Goal: Task Accomplishment & Management: Manage account settings

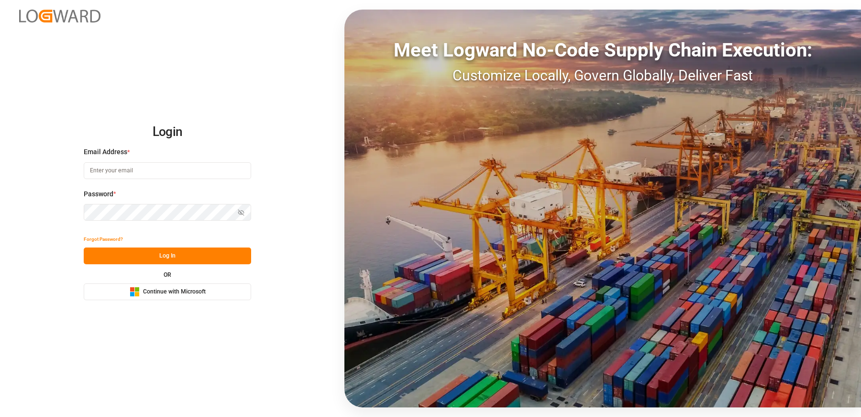
click at [133, 170] on input at bounding box center [167, 170] width 167 height 17
click at [123, 288] on button "Microsoft Logo Continue with Microsoft" at bounding box center [167, 291] width 167 height 17
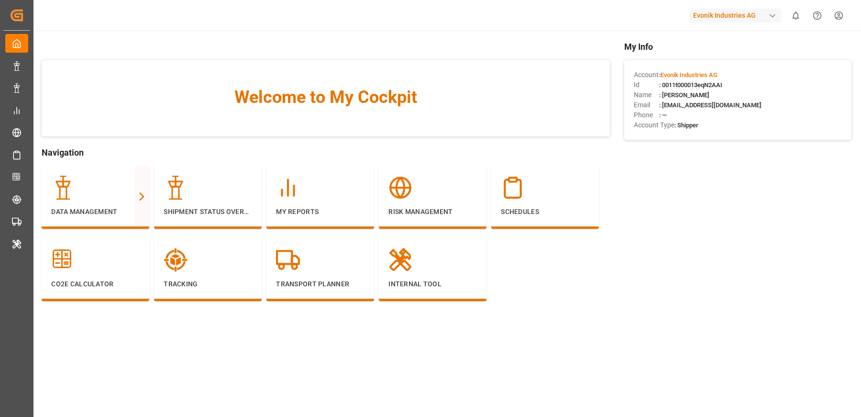
click at [530, 142] on div "Welcome to My Cockpit Navigation Data Management Full View Slim View Shipment S…" at bounding box center [326, 184] width 568 height 289
click at [196, 121] on div "Welcome to My Cockpit" at bounding box center [326, 98] width 568 height 76
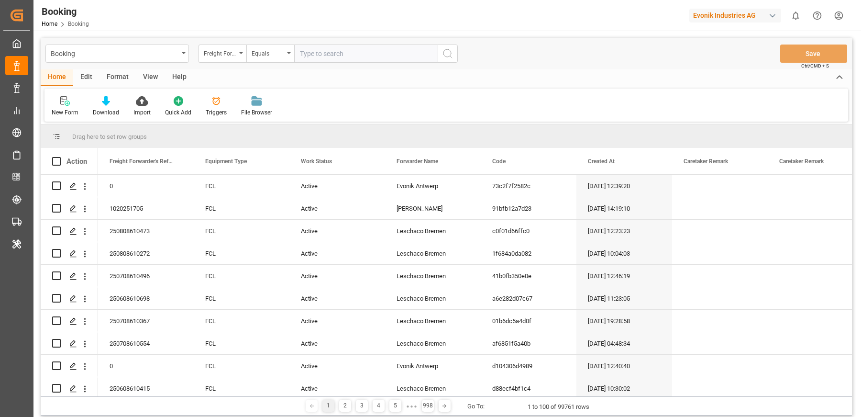
click at [81, 75] on div "Edit" at bounding box center [86, 77] width 26 height 16
click at [193, 110] on div "Configuration" at bounding box center [200, 112] width 36 height 9
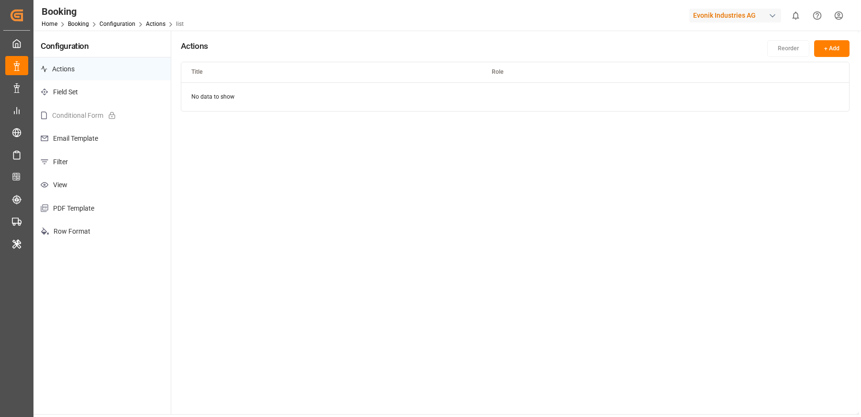
click at [82, 166] on p "Filter" at bounding box center [101, 161] width 137 height 23
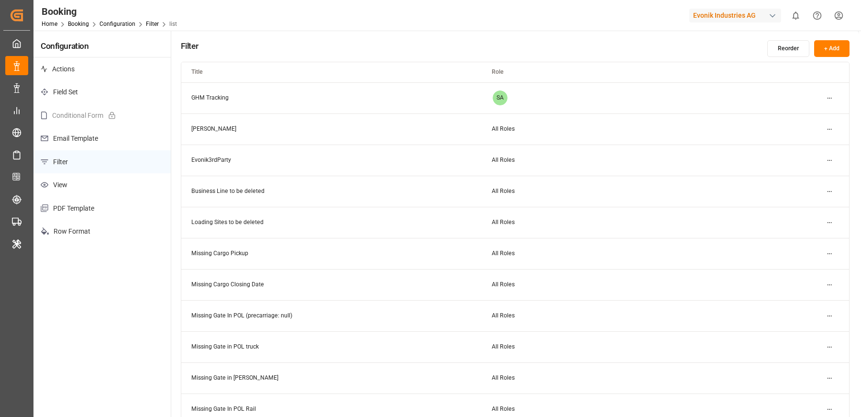
click at [484, 30] on div "Booking Home Booking Configuration Filter list Evonik Industries AG 0 Notificat…" at bounding box center [444, 15] width 834 height 31
click at [829, 314] on html "Created by potrace 1.15, written by Peter Selinger 2001-2017 Created by potrace…" at bounding box center [430, 208] width 861 height 417
click at [802, 331] on div "Edit" at bounding box center [812, 334] width 49 height 13
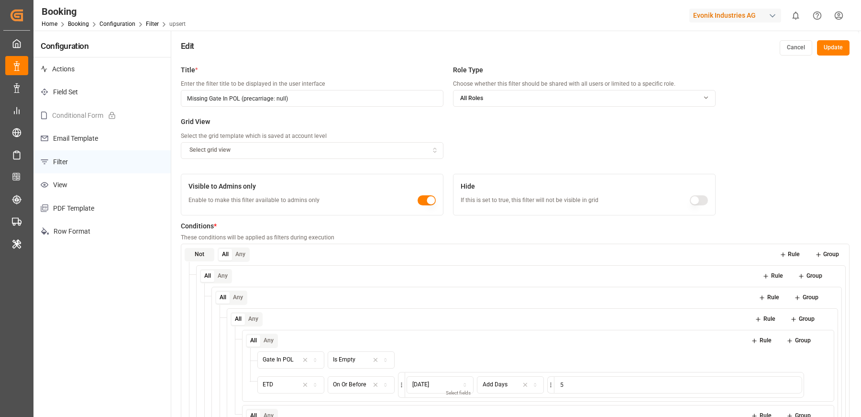
click at [789, 49] on button "Cancel" at bounding box center [796, 47] width 33 height 15
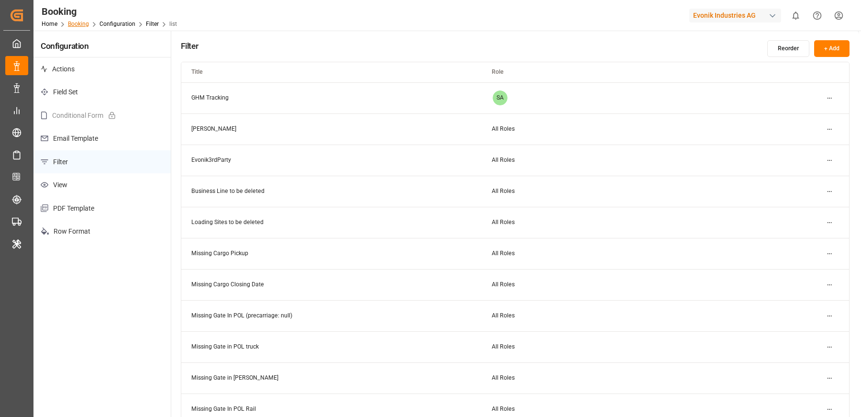
click at [77, 23] on link "Booking" at bounding box center [78, 24] width 21 height 7
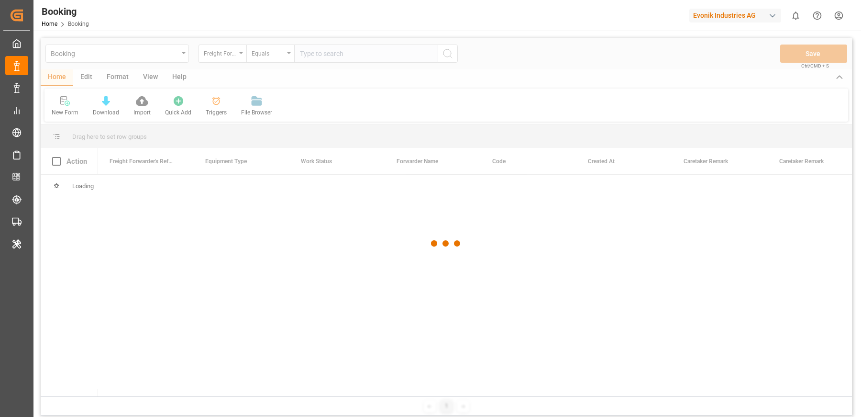
click at [120, 78] on div at bounding box center [446, 243] width 811 height 411
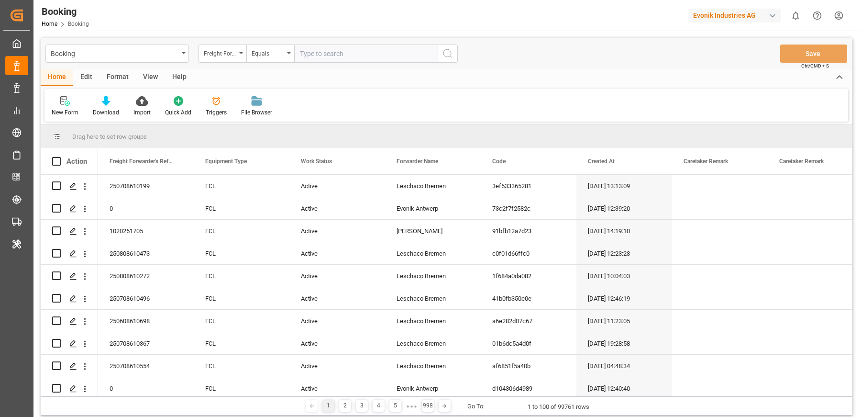
click at [120, 78] on div "Format" at bounding box center [117, 77] width 36 height 16
click at [69, 107] on div "Filter Rows" at bounding box center [65, 106] width 43 height 21
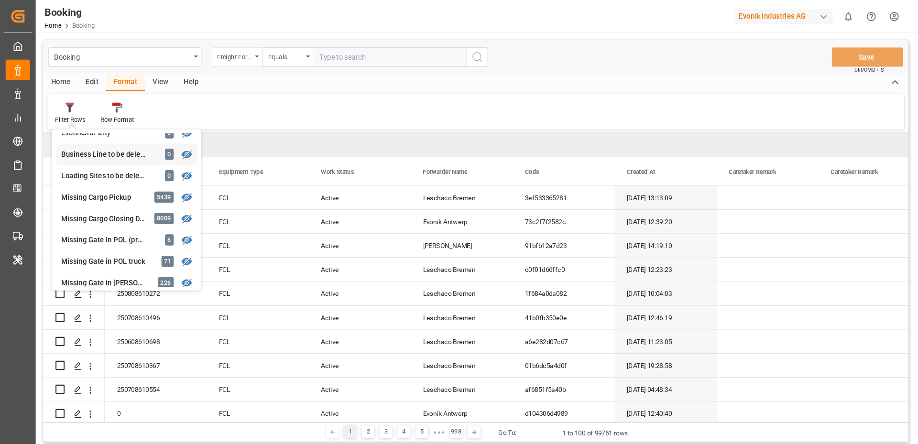
scroll to position [54, 0]
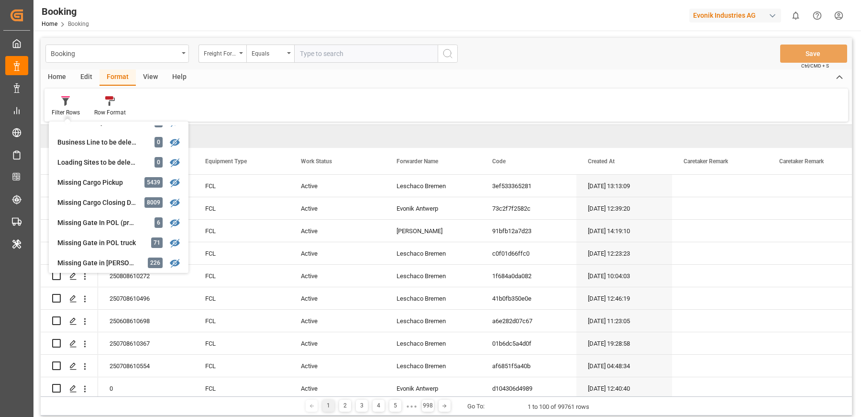
click at [324, 96] on div "Filter Rows GHM Tracking 2679 Karl gross 0 Evonik3rdParty 0 Business Line to be…" at bounding box center [446, 104] width 804 height 33
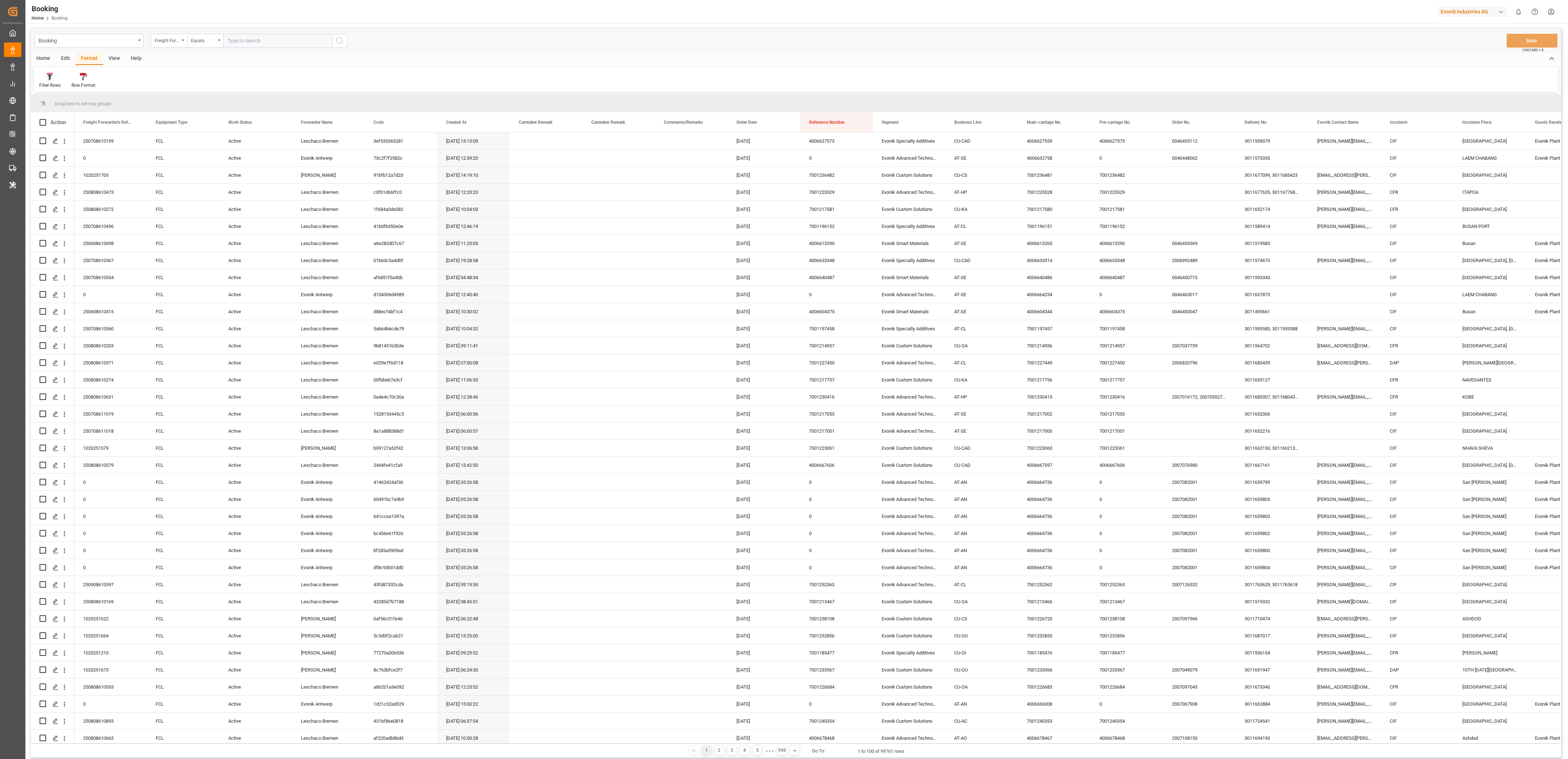
click at [49, 80] on icon at bounding box center [49, 77] width 7 height 8
click at [308, 50] on div "Booking Freight Forwarder's Reference No. Equals Save Ctrl/CMD + S" at bounding box center [796, 41] width 1531 height 24
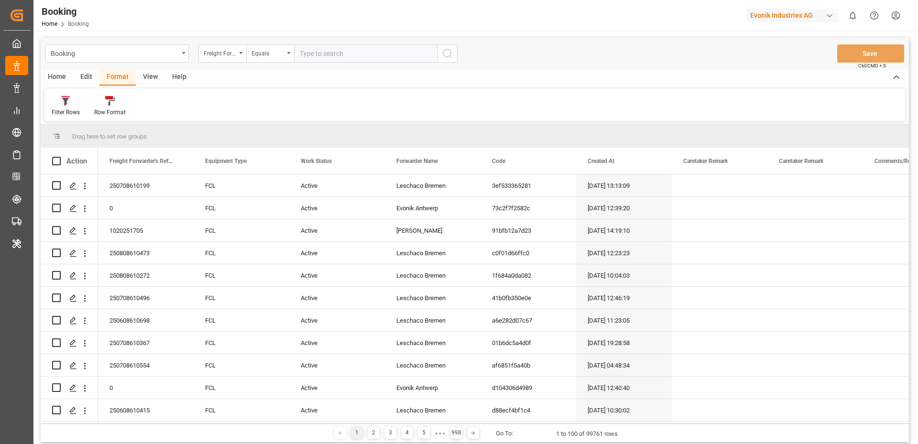
click at [60, 101] on div at bounding box center [66, 101] width 28 height 10
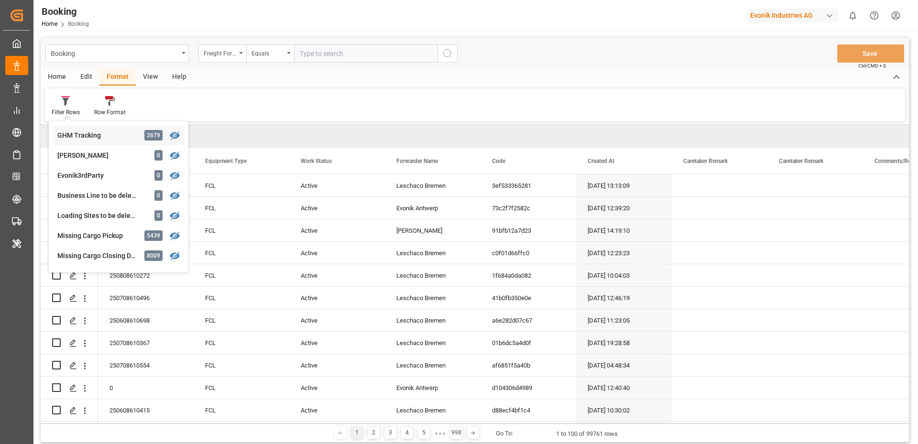
click at [75, 136] on div "GHM Tracking" at bounding box center [99, 136] width 84 height 10
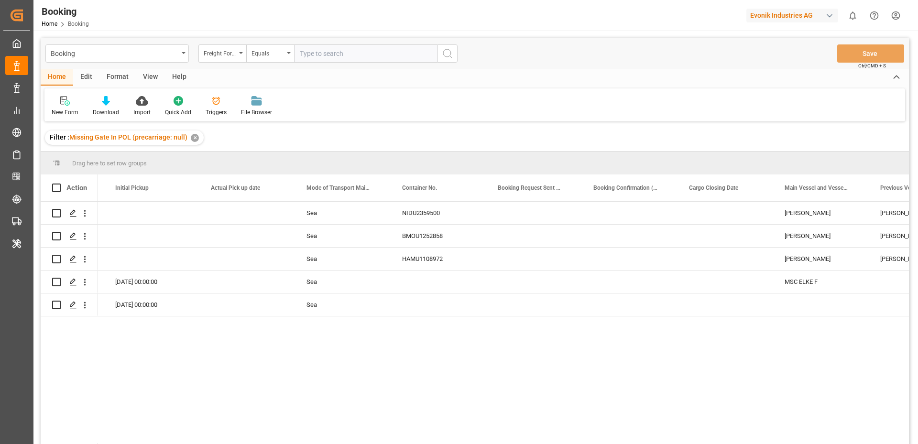
click at [193, 137] on div "✕" at bounding box center [195, 138] width 8 height 8
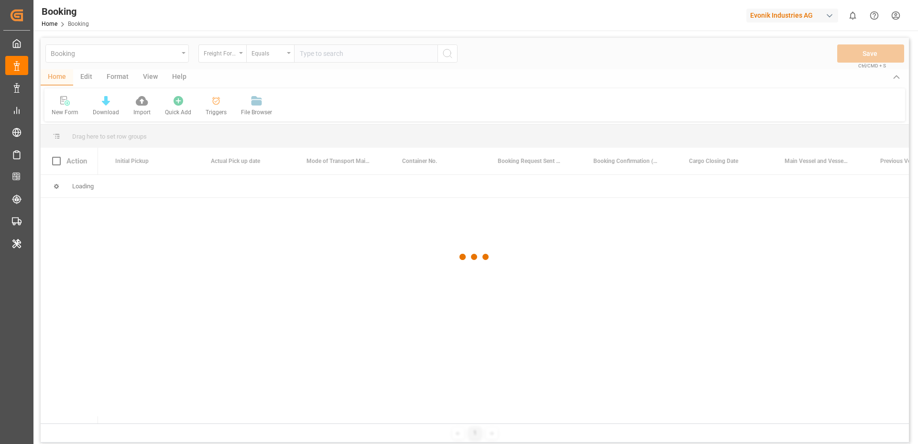
click at [391, 98] on div at bounding box center [475, 257] width 869 height 439
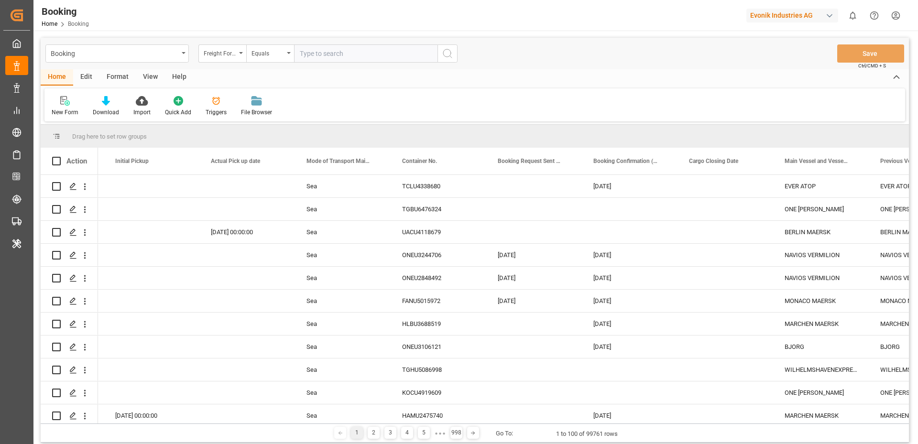
click at [404, 137] on div "Drag here to set row groups" at bounding box center [475, 136] width 869 height 23
click at [434, 99] on div "New Form Download Import Quick Add Triggers File Browser" at bounding box center [474, 104] width 861 height 33
click at [87, 79] on div "Edit" at bounding box center [86, 77] width 26 height 16
click at [284, 112] on div "Schema Edit" at bounding box center [297, 112] width 33 height 9
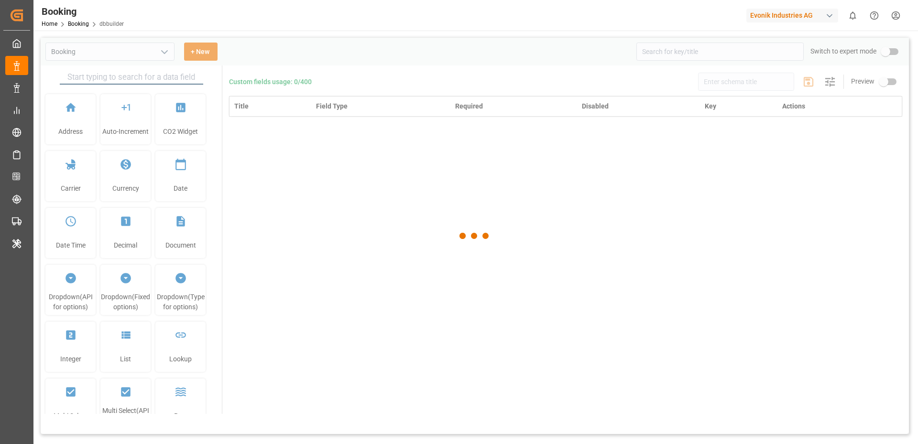
type input "Booking"
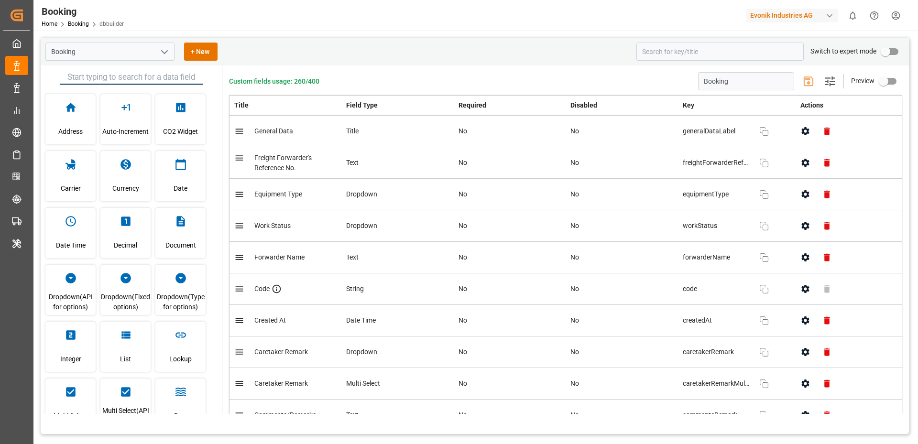
click at [885, 54] on input "primary checkbox" at bounding box center [886, 52] width 55 height 18
checkbox input "true"
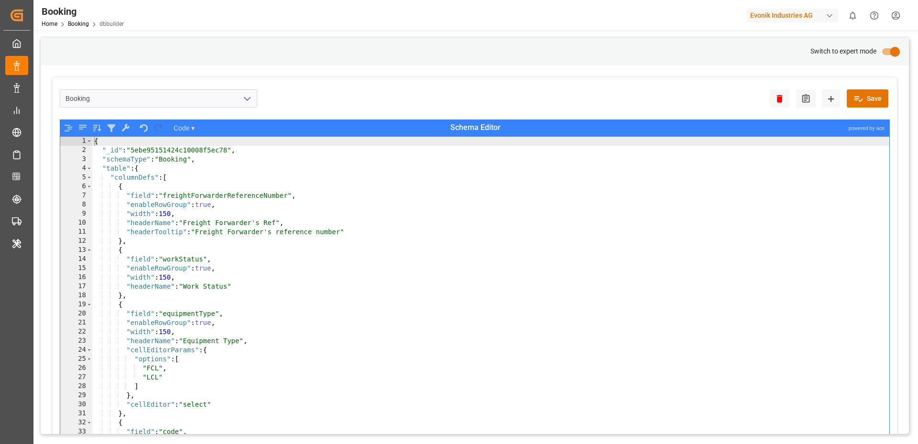
type textarea "{"
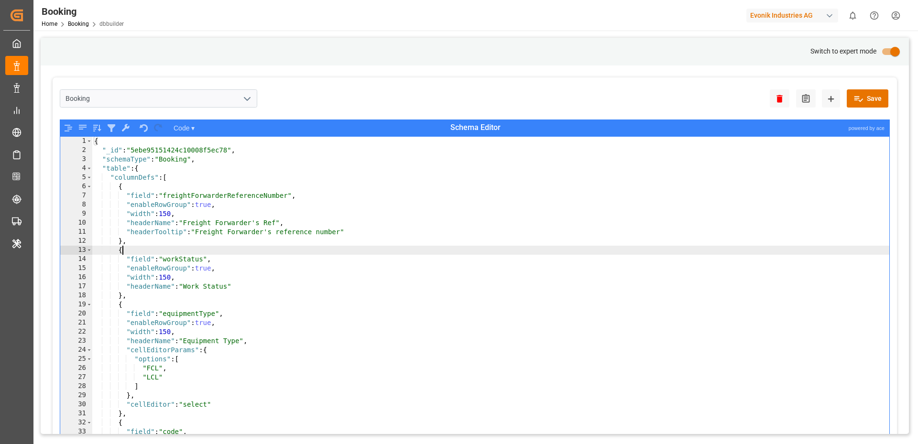
click at [585, 252] on div "{ "_id" : "5ebe95151424c10008f5ec78" , "schemaType" : "Booking" , "table" : { "…" at bounding box center [491, 306] width 798 height 339
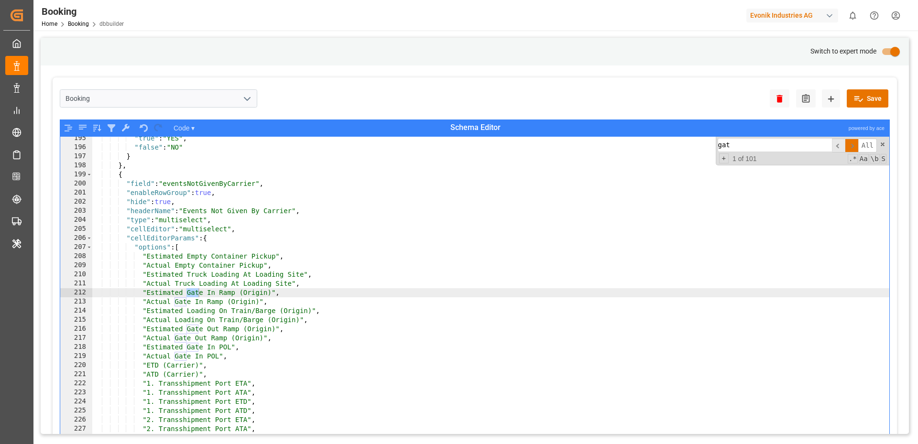
type input "gate"
click at [730, 142] on input "gate" at bounding box center [775, 145] width 114 height 13
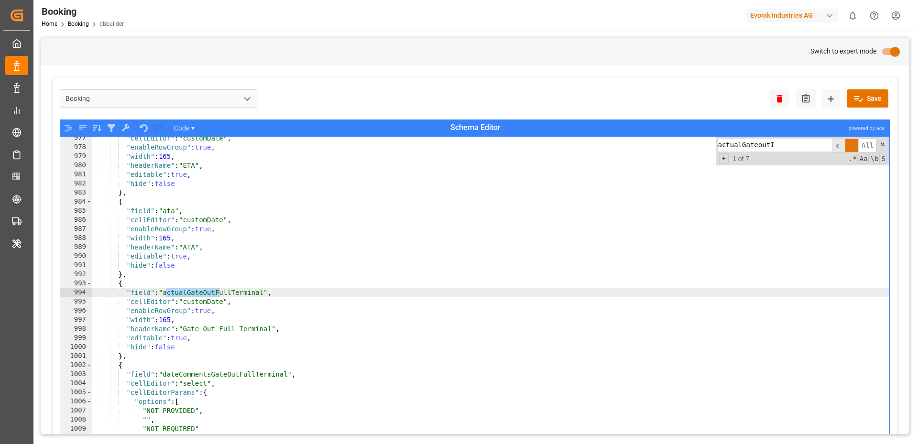
scroll to position [7078, 0]
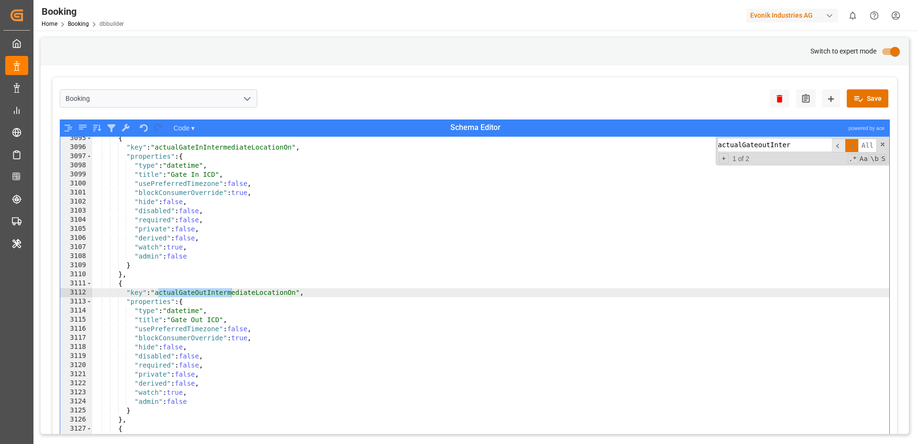
click at [395, 30] on div "Booking Home Booking dbbuilder Evonik Industries AG 0 Notifications Only show u…" at bounding box center [473, 15] width 892 height 31
click at [734, 148] on input "actualGateoutInter" at bounding box center [775, 145] width 114 height 13
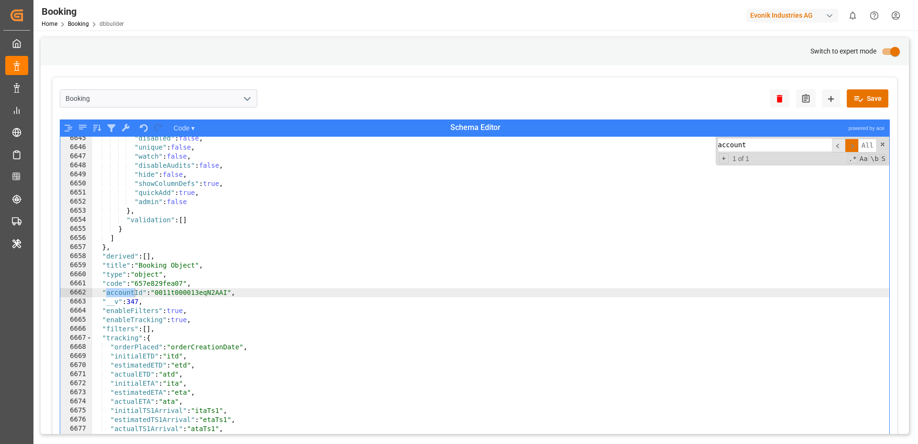
type input "account"
click at [195, 294] on div ""disabled" : false , "unique" : false , "watch" : false , "disableAudits" : fal…" at bounding box center [491, 303] width 798 height 339
type textarea ""accountId": "0011t000013eqN2AAI","
click at [195, 294] on div ""disabled" : false , "unique" : false , "watch" : false , "disableAudits" : fal…" at bounding box center [491, 303] width 798 height 339
click at [204, 294] on div ""disabled" : false , "unique" : false , "watch" : false , "disableAudits" : fal…" at bounding box center [491, 303] width 798 height 339
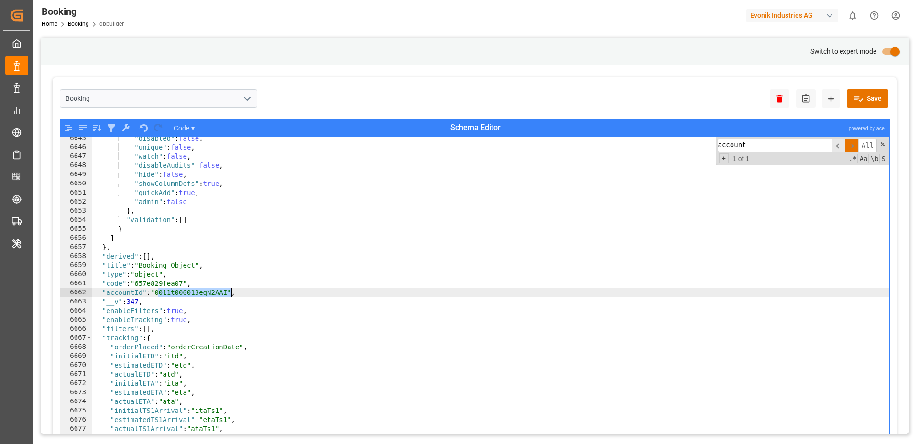
click at [204, 294] on div ""disabled" : false , "unique" : false , "watch" : false , "disableAudits" : fal…" at bounding box center [491, 303] width 798 height 339
click at [759, 14] on div "Evonik Industries AG" at bounding box center [793, 16] width 92 height 14
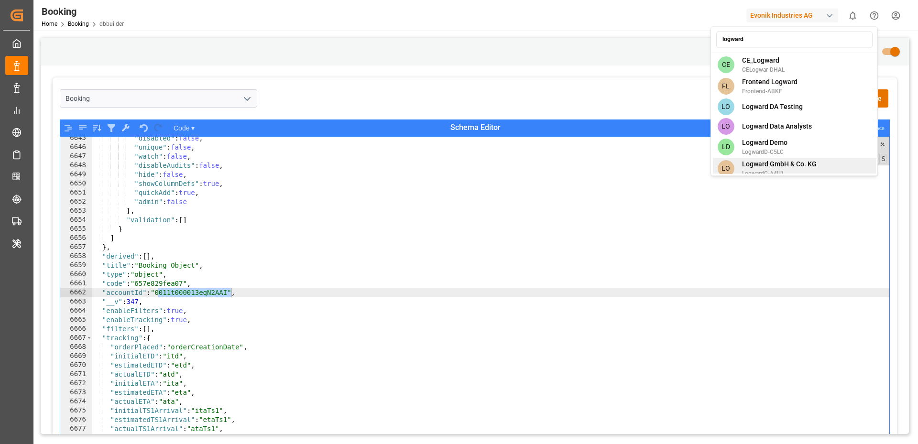
type input "logward"
click at [769, 164] on span "Logward GmbH & Co. KG" at bounding box center [779, 164] width 75 height 10
